Goal: Navigation & Orientation: Find specific page/section

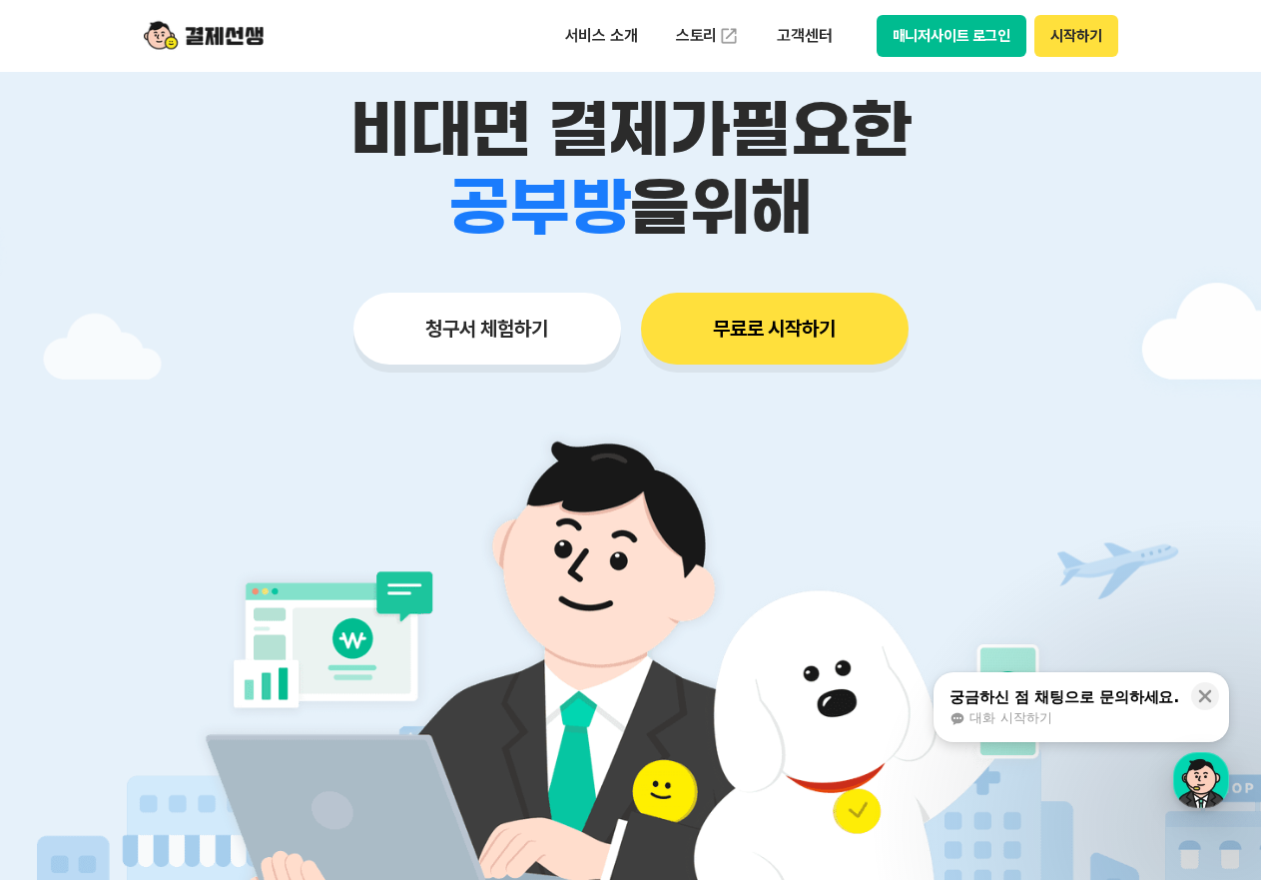
scroll to position [264, 0]
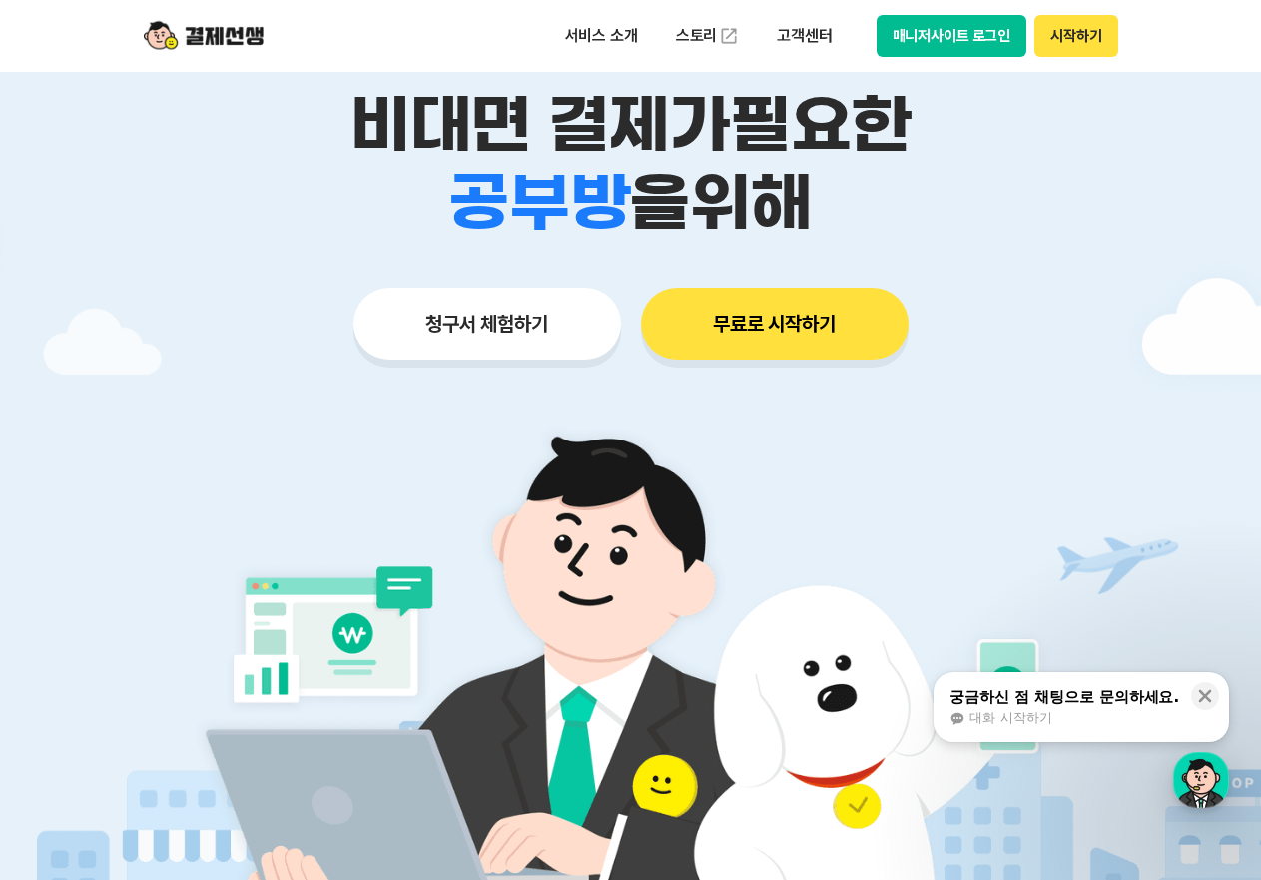
click at [798, 345] on button "무료로 시작하기" at bounding box center [775, 324] width 268 height 72
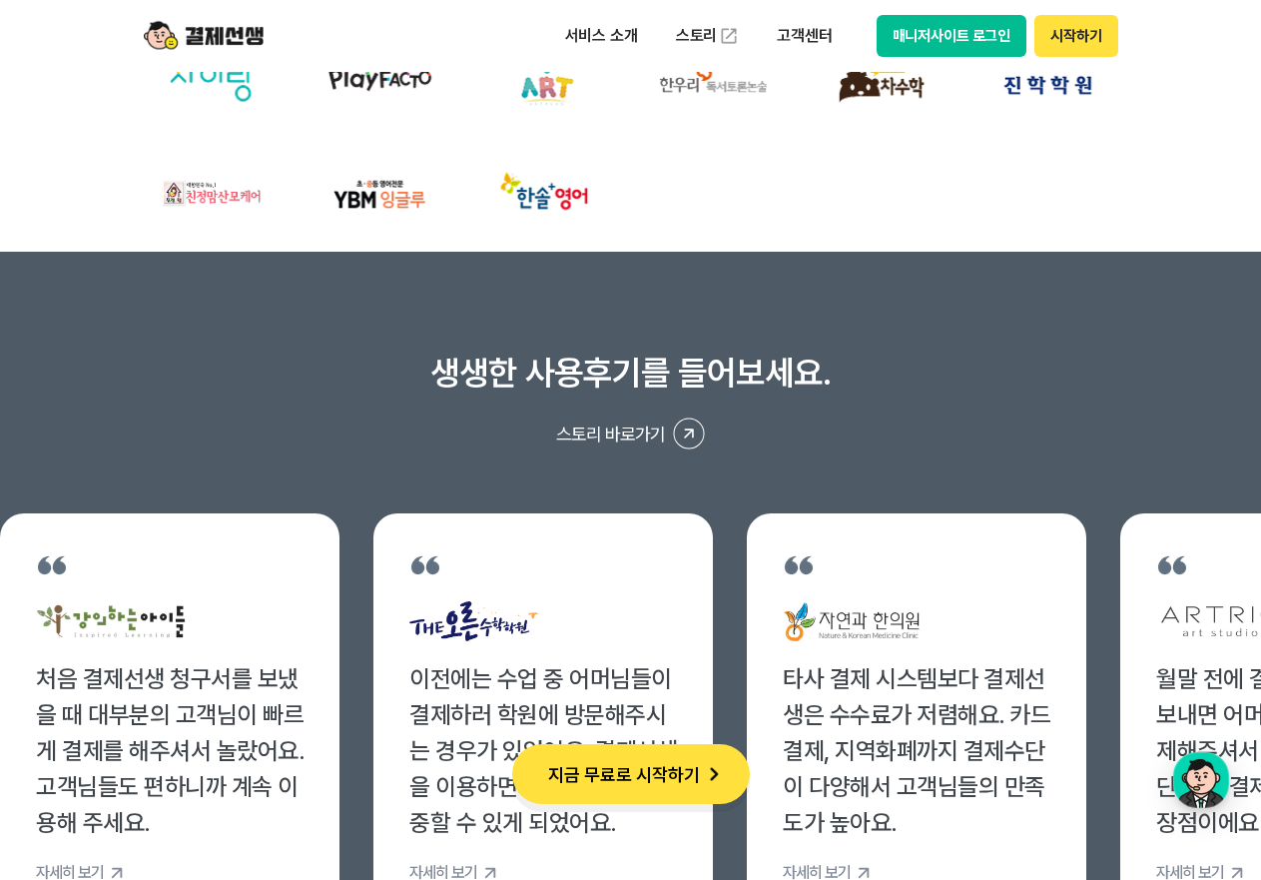
scroll to position [7721, 0]
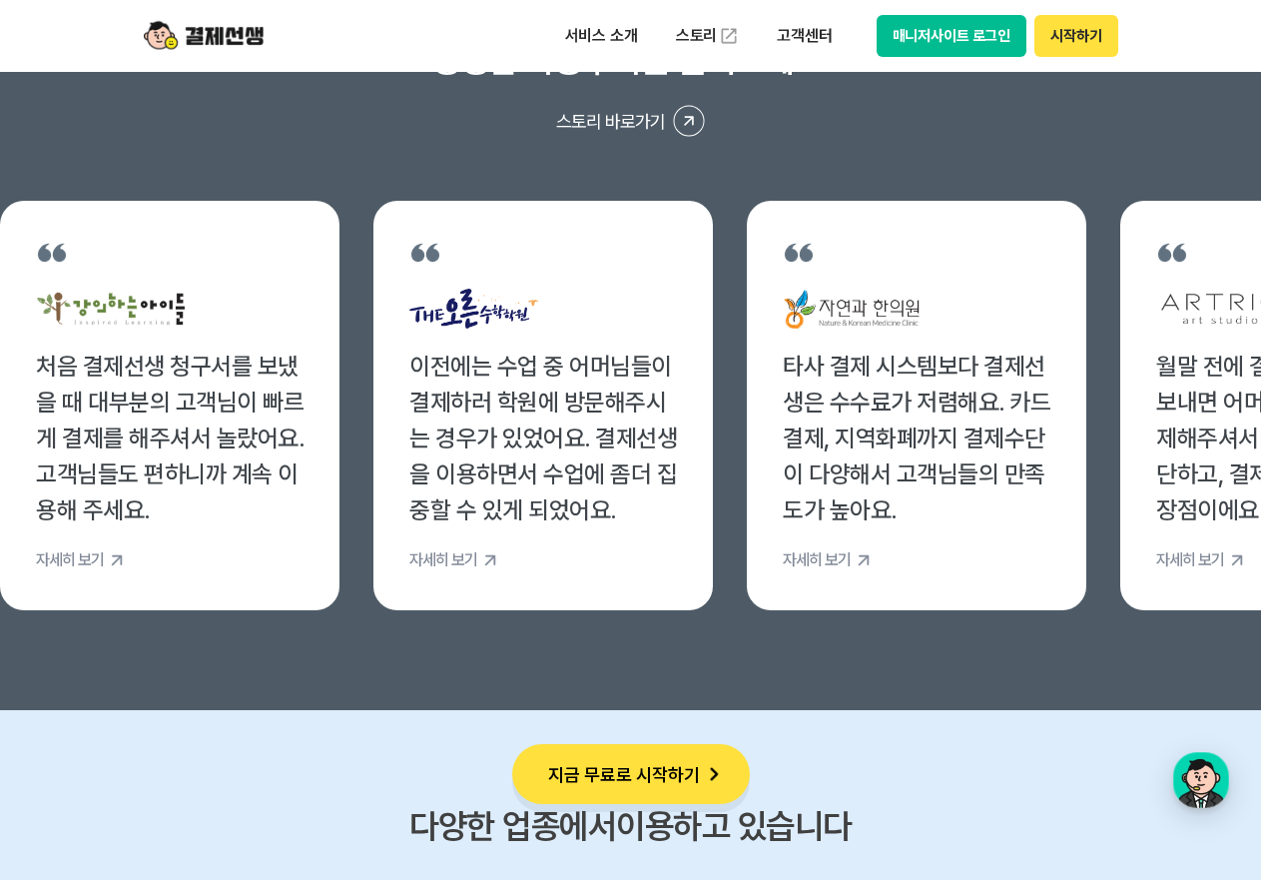
click at [712, 154] on div "생생한 사용후기를 들어보세요. 스토리 바로가기 처음 결제선생 청구서를 보냈을 때 대부분의 고객님이 빠르게 결제를 해주셔서 놀랐어요. 고객님들도…" at bounding box center [630, 324] width 1261 height 571
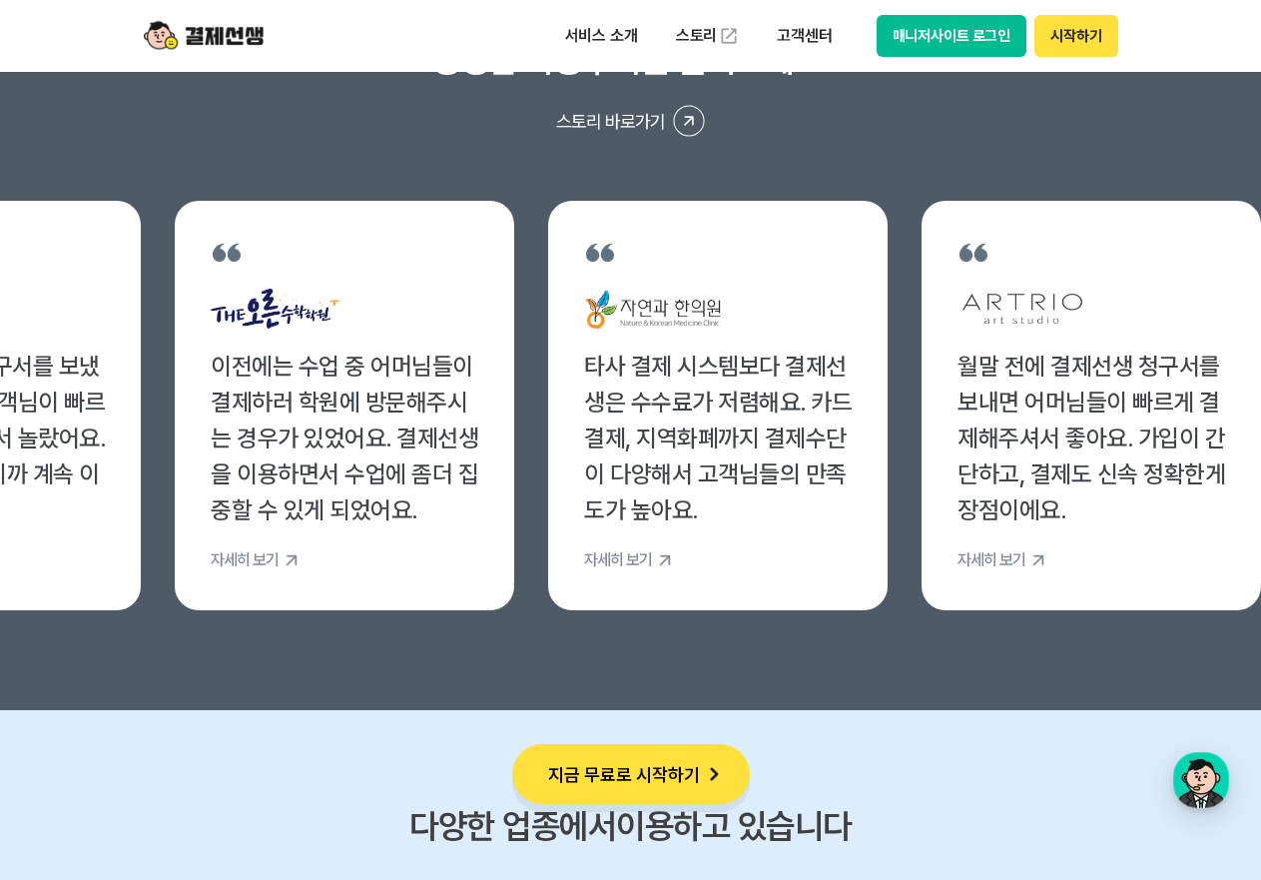
scroll to position [0, 0]
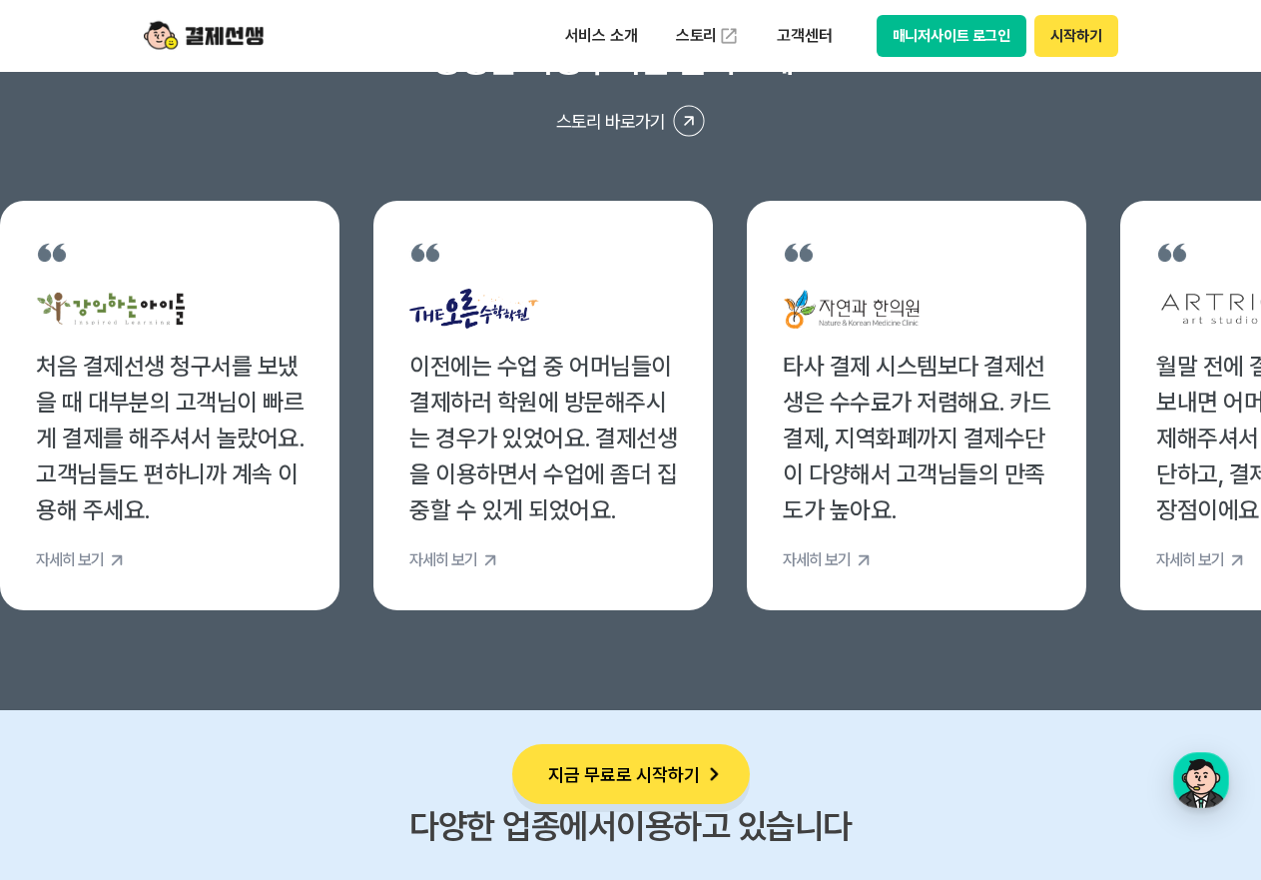
click at [736, 175] on div "생생한 사용후기를 들어보세요. 스토리 바로가기 처음 결제선생 청구서를 보냈을 때 대부분의 고객님이 빠르게 결제를 해주셔서 놀랐어요. 고객님들도…" at bounding box center [630, 324] width 1261 height 571
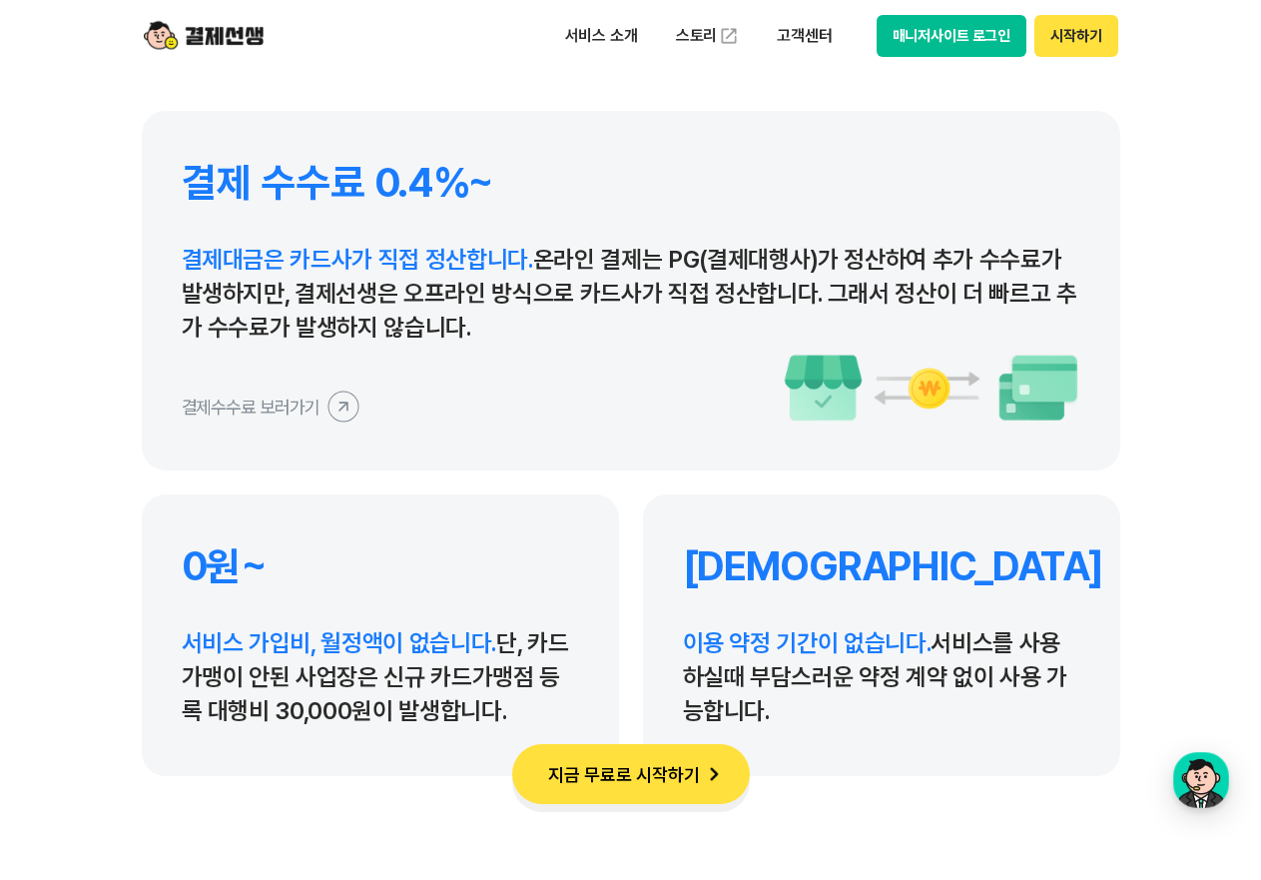
scroll to position [5315, 0]
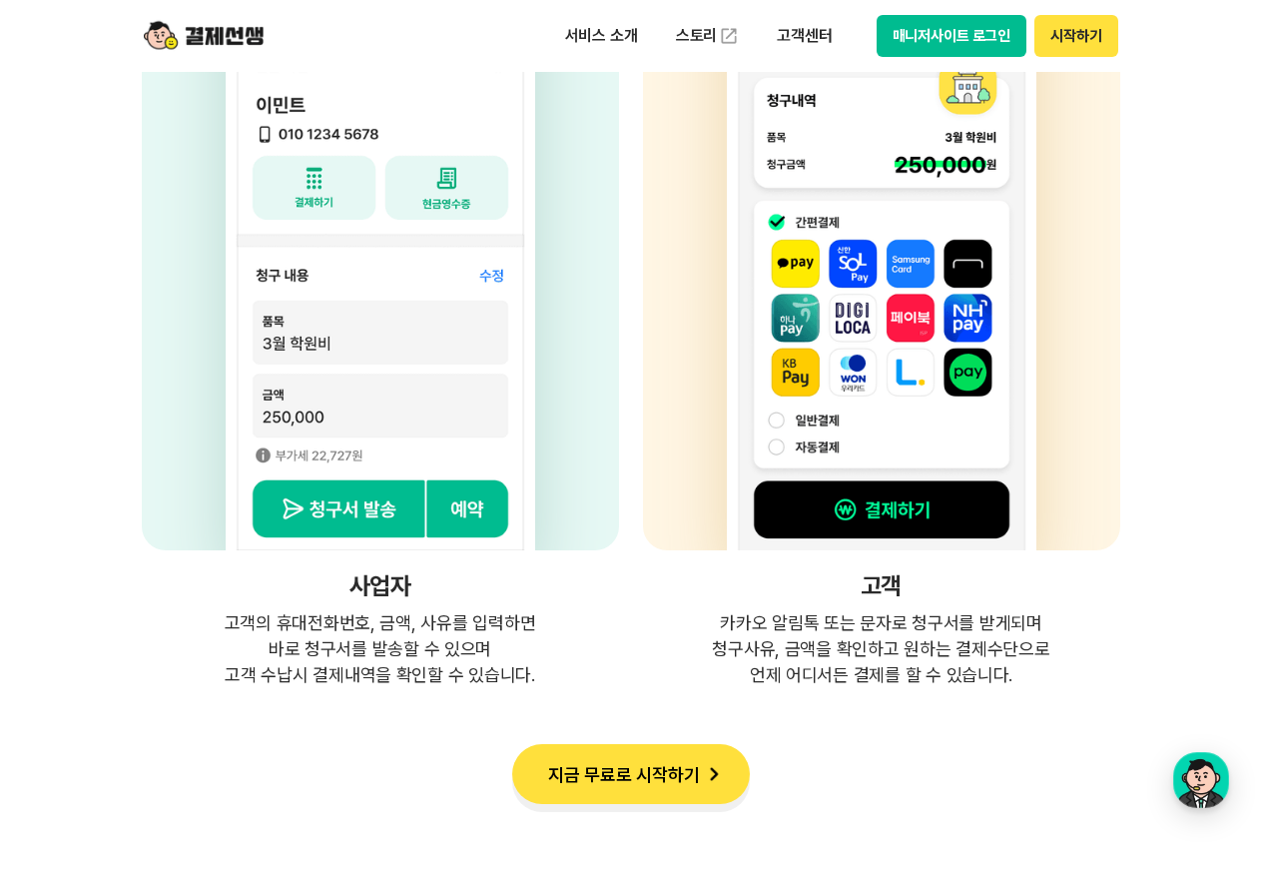
click at [1143, 515] on section "간단한 청구서 발송, 편리한 수납! 청구수납 서비스의 혁신! 매장과 고객의 새로운 거래방법, 결제선생 사업자 고객의 휴대전화번호, 금액, 사유…" at bounding box center [630, 60] width 1261 height 1256
